Goal: Task Accomplishment & Management: Complete application form

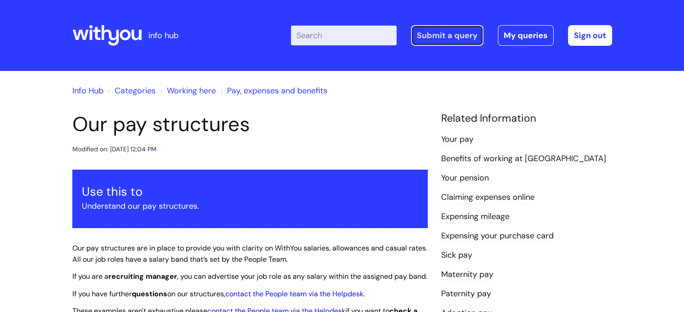
click at [461, 37] on link "Submit a query" at bounding box center [447, 35] width 72 height 21
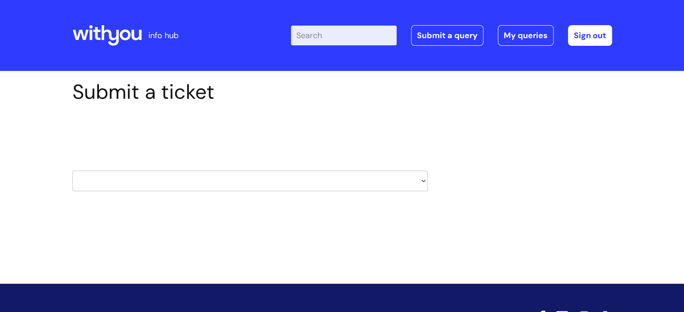
click at [322, 186] on select "HR / People IT and Support Clinical Drug Alerts Finance Accounts Data Support T…" at bounding box center [249, 181] width 355 height 21
select select "property_&_estates"
click at [72, 171] on select "HR / People IT and Support Clinical Drug Alerts Finance Accounts Data Support T…" at bounding box center [249, 181] width 355 height 21
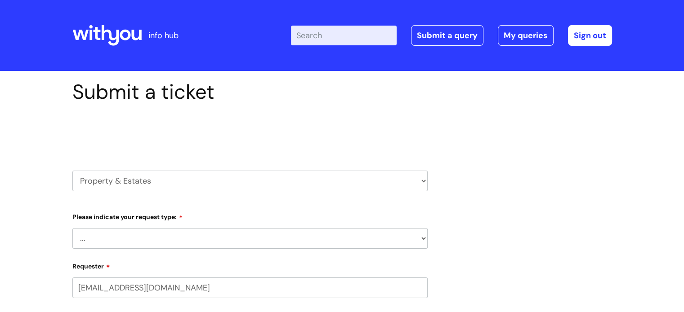
select select "80004286540"
click at [185, 234] on select "... Facilities Support Lease/ Tenancy Agreements Health & Safety and Environmen…" at bounding box center [249, 238] width 355 height 21
select select "Facilities Support"
click at [72, 228] on select "... Facilities Support Lease/ Tenancy Agreements Health & Safety and Environmen…" at bounding box center [249, 238] width 355 height 21
click at [193, 284] on select "... [GEOGRAPHIC_DATA] [GEOGRAPHIC_DATA] [GEOGRAPHIC_DATA] [GEOGRAPHIC_DATA] [GE…" at bounding box center [254, 285] width 348 height 21
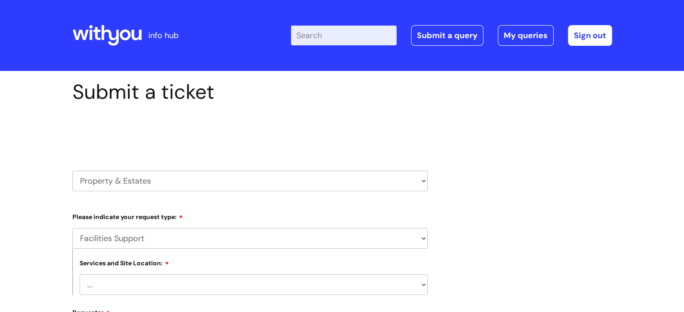
select select "Wigan Coops"
click at [80, 275] on select "... [GEOGRAPHIC_DATA] [GEOGRAPHIC_DATA] [GEOGRAPHIC_DATA] [GEOGRAPHIC_DATA] [GE…" at bounding box center [254, 285] width 348 height 21
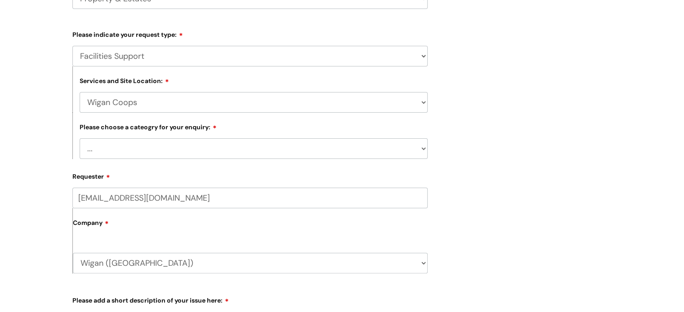
scroll to position [183, 0]
click at [361, 152] on select "... Electrical and Lighting Plumbing and Drainage Heating and Cooling Fixtures,…" at bounding box center [254, 148] width 348 height 21
select select "Other - Please Specify"
click at [80, 138] on select "... Electrical and Lighting Plumbing and Drainage Heating and Cooling Fixtures,…" at bounding box center [254, 148] width 348 height 21
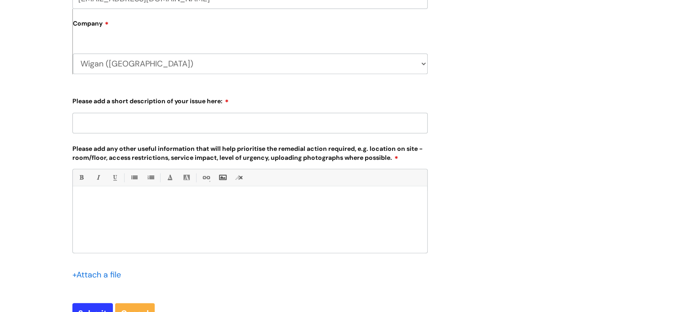
scroll to position [383, 0]
click at [327, 116] on input "Please add a short description of your issue here:" at bounding box center [249, 122] width 355 height 21
type input "Accessible ground floor toilets"
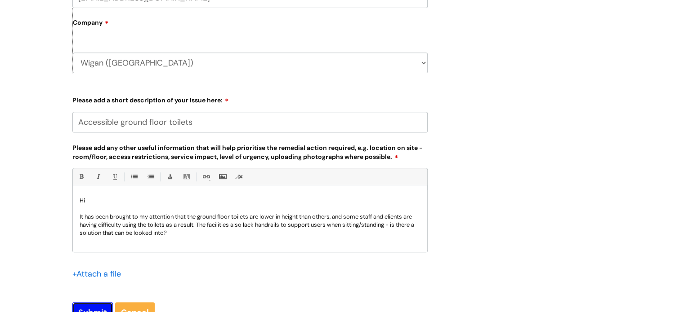
click at [94, 307] on input "Submit" at bounding box center [92, 313] width 40 height 21
type input "Please Wait..."
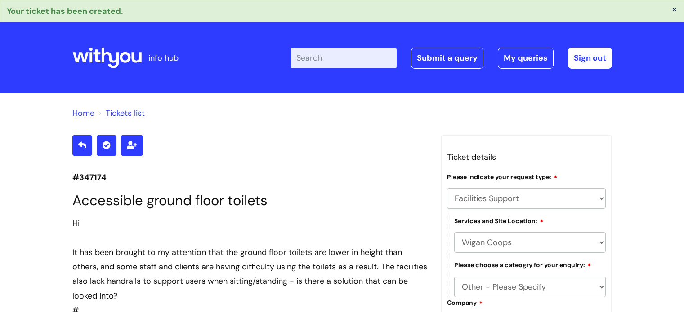
select select "Facilities Support"
select select "Wigan Coops"
select select "Other - Please Specify"
